Goal: Information Seeking & Learning: Learn about a topic

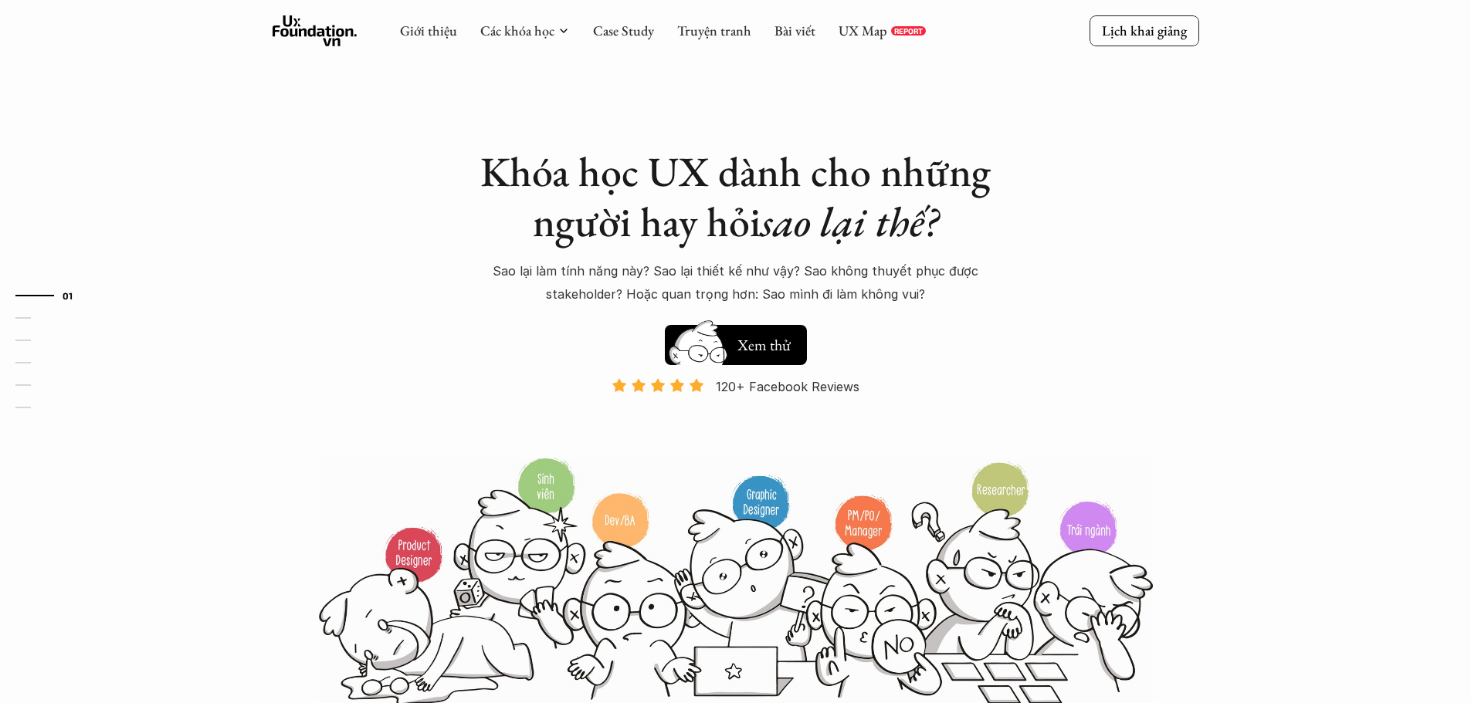
click at [608, 47] on div "Giới thiệu Các khóa học Case Study Truyện tranh Bài viết UX Map REPORT Lịch kha…" at bounding box center [735, 31] width 1471 height 63
click at [622, 42] on div "Giới thiệu Các khóa học Case Study Truyện tranh Bài viết UX Map REPORT" at bounding box center [663, 30] width 526 height 31
click at [624, 40] on div "Giới thiệu Các khóa học Case Study Truyện tranh Bài viết UX Map REPORT" at bounding box center [663, 30] width 526 height 31
click at [623, 39] on link "Case Study" at bounding box center [623, 31] width 61 height 18
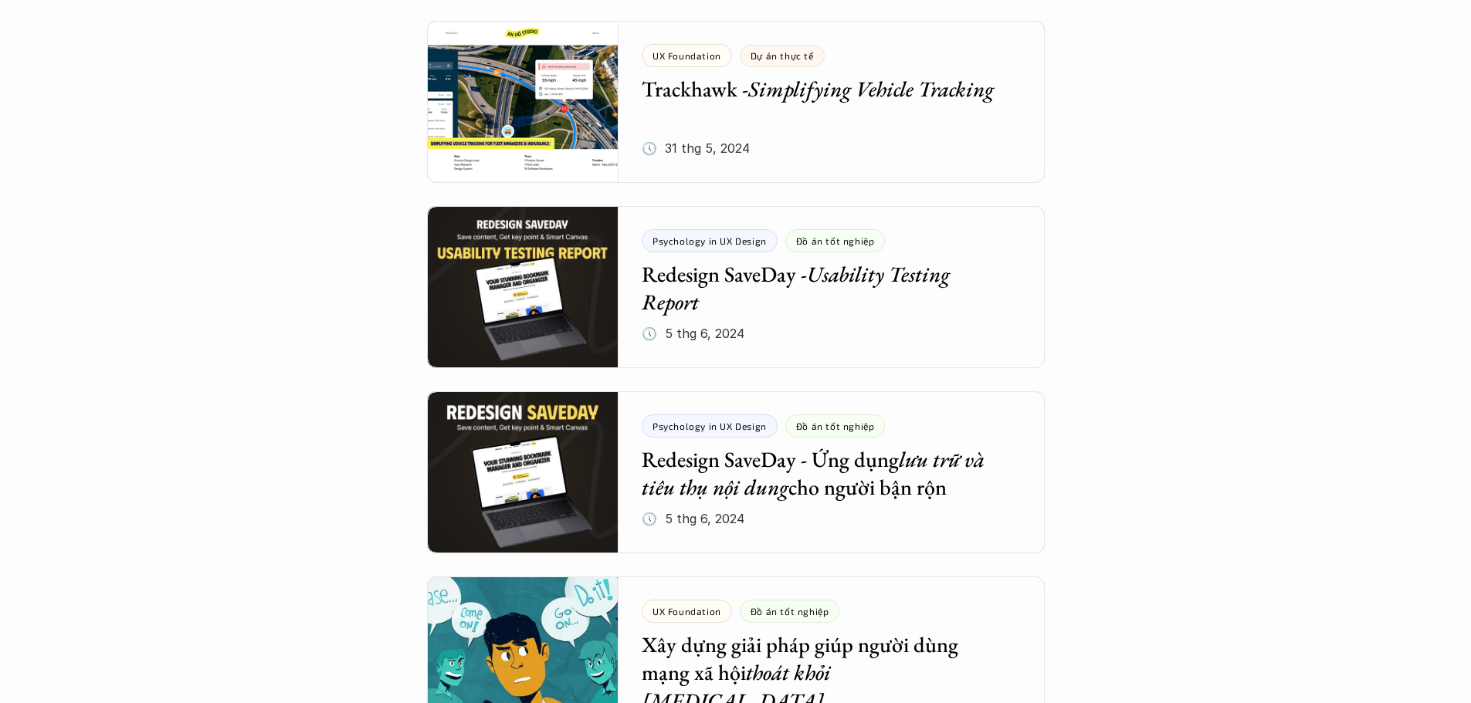
scroll to position [2007, 0]
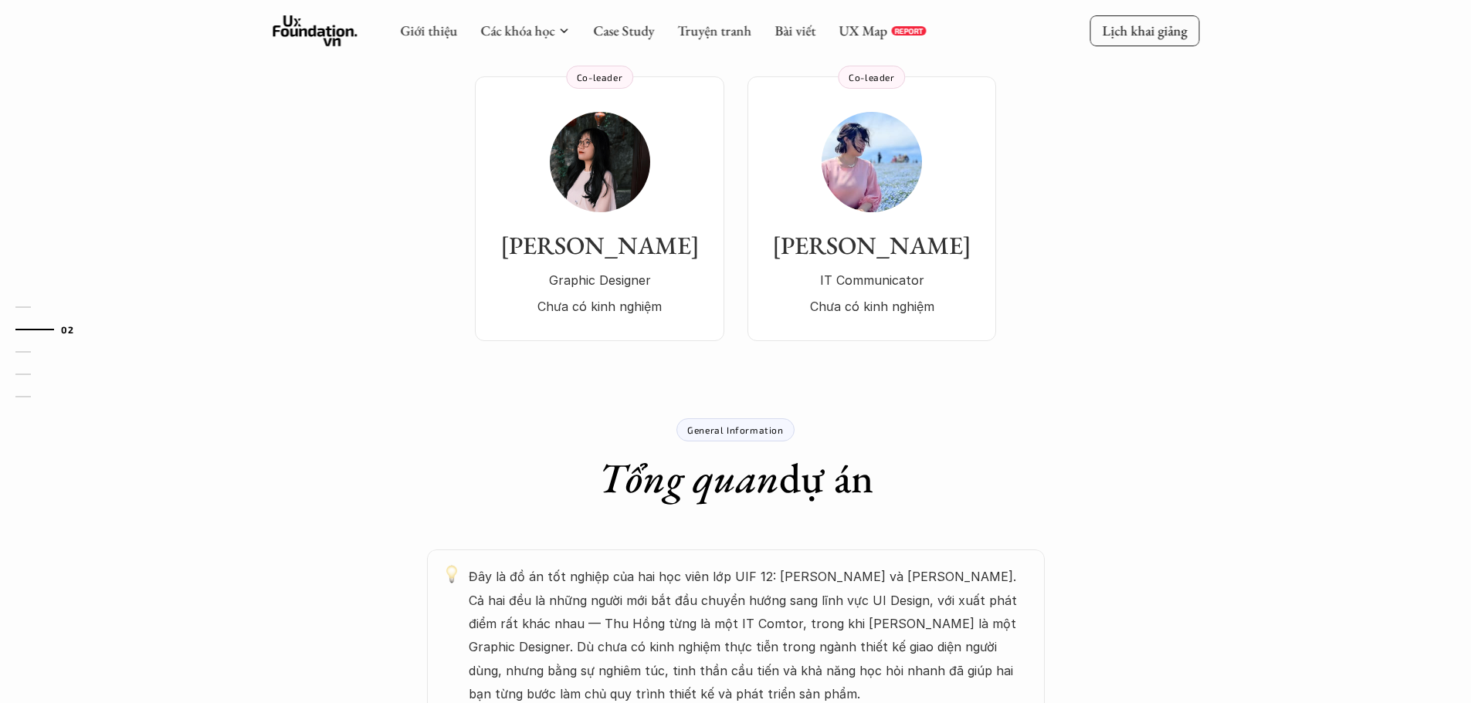
scroll to position [309, 0]
